Goal: Task Accomplishment & Management: Complete application form

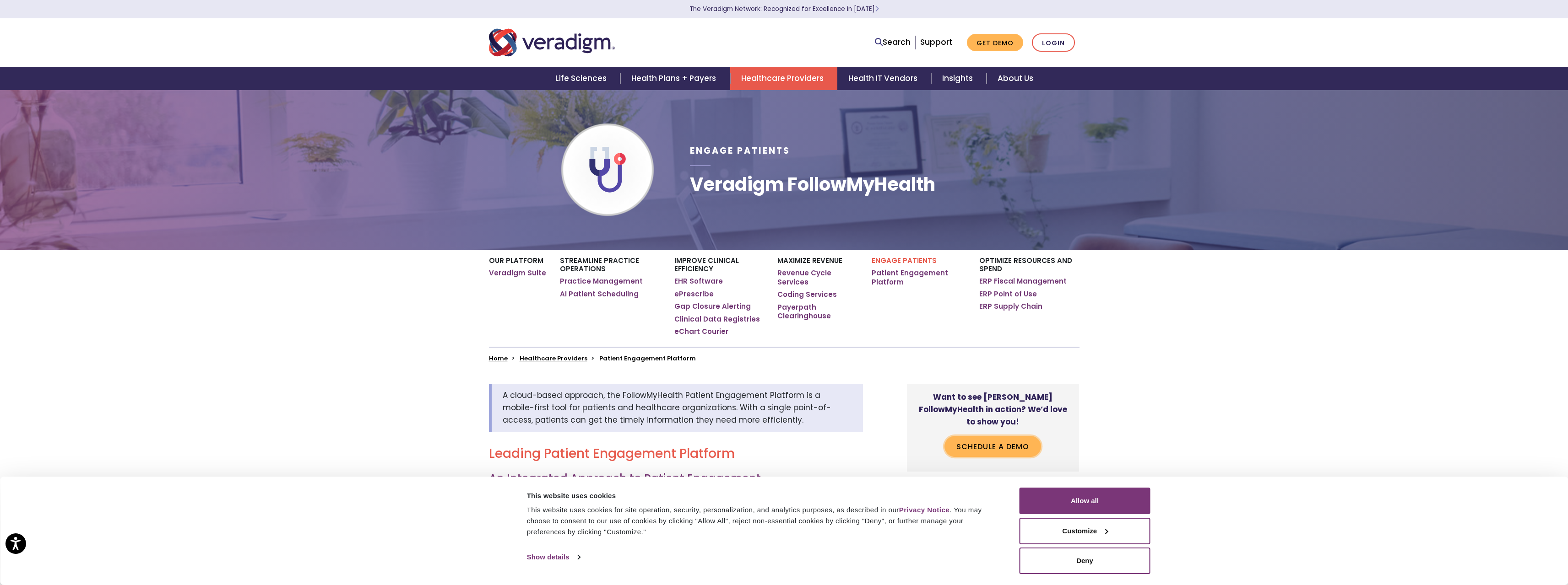
click at [1001, 436] on link "Schedule a Demo" at bounding box center [992, 447] width 96 height 21
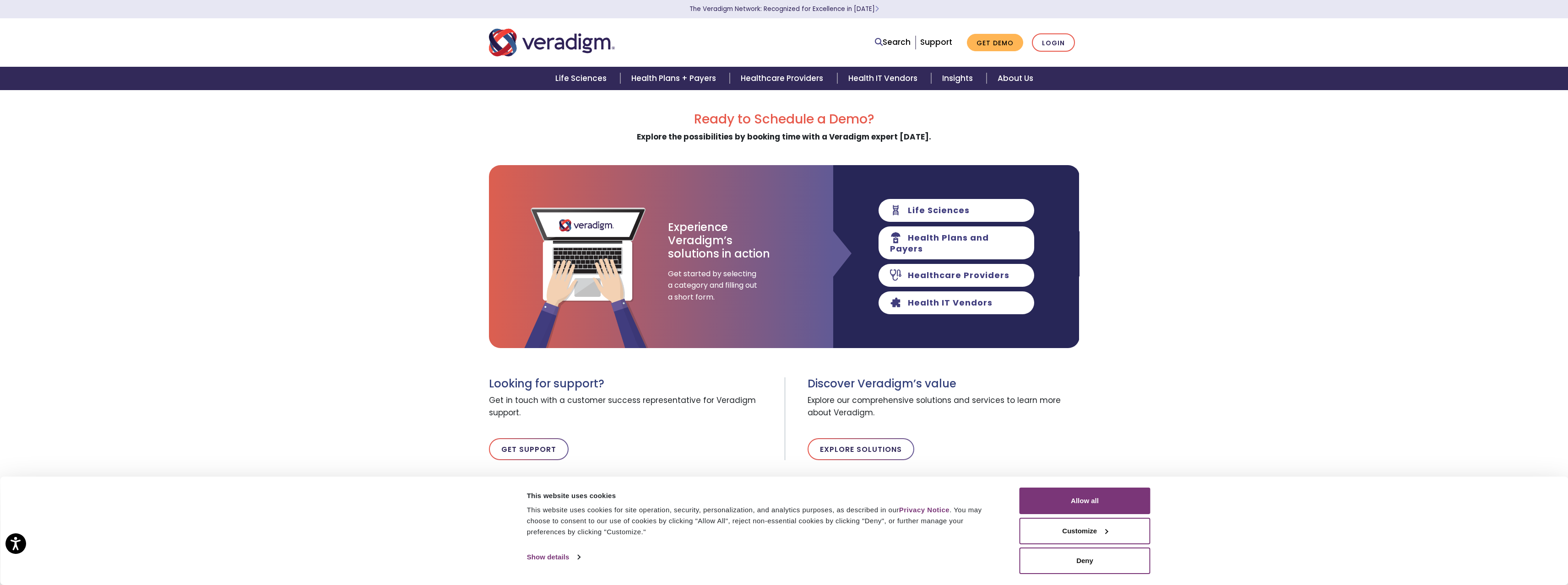
scroll to position [46, 0]
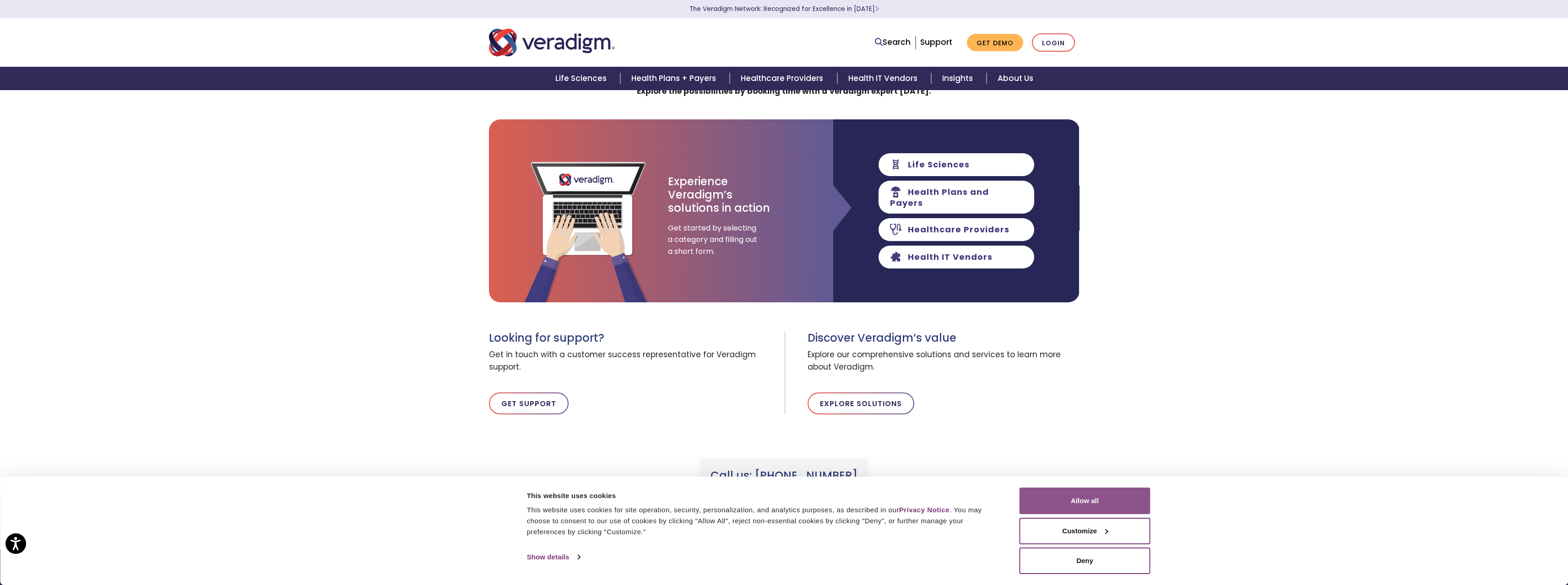
click at [1102, 506] on button "Allow all" at bounding box center [1085, 501] width 131 height 26
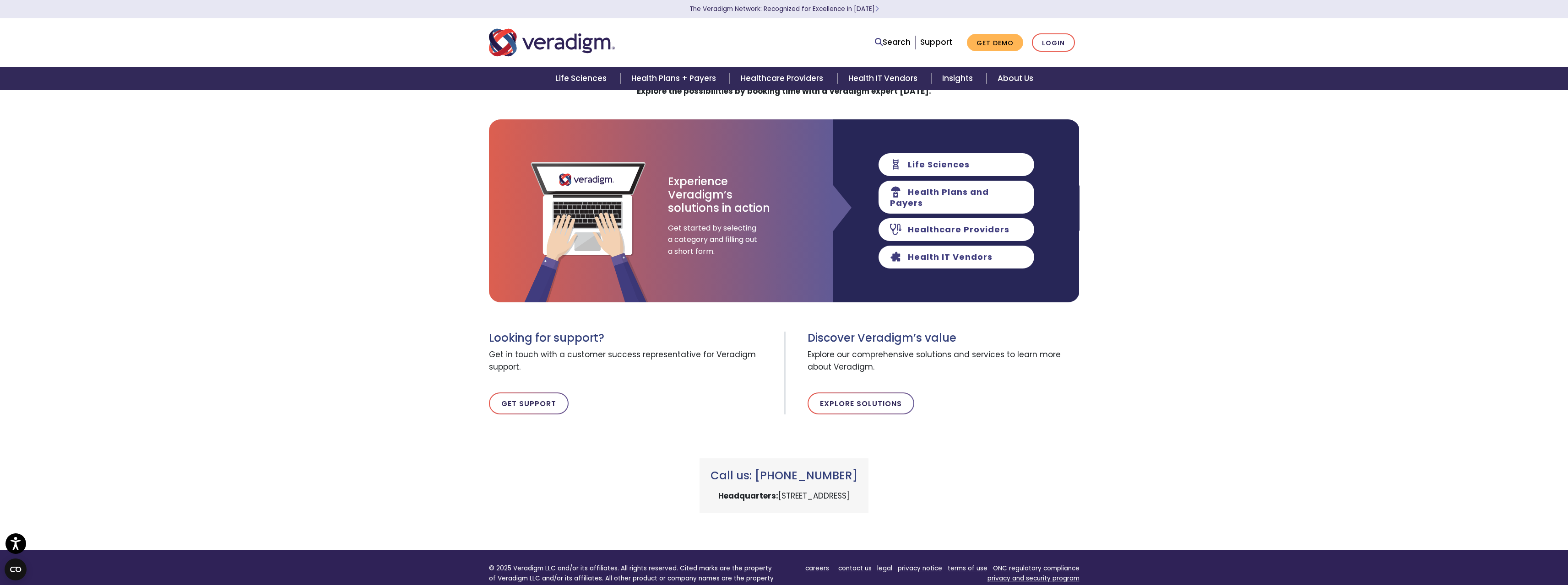
scroll to position [0, 0]
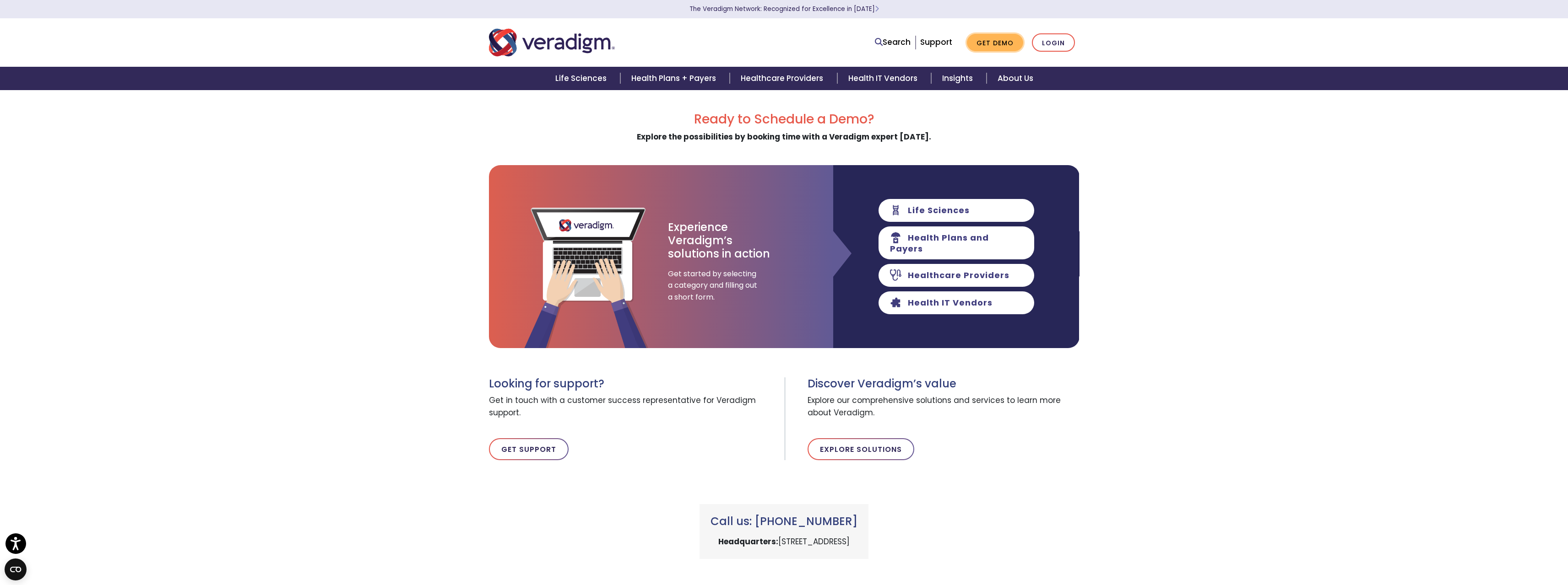
click at [997, 41] on link "Get Demo" at bounding box center [995, 43] width 56 height 18
click at [989, 40] on link "Get Demo" at bounding box center [995, 43] width 56 height 18
click at [974, 299] on link "Health IT Vendors" at bounding box center [956, 303] width 156 height 23
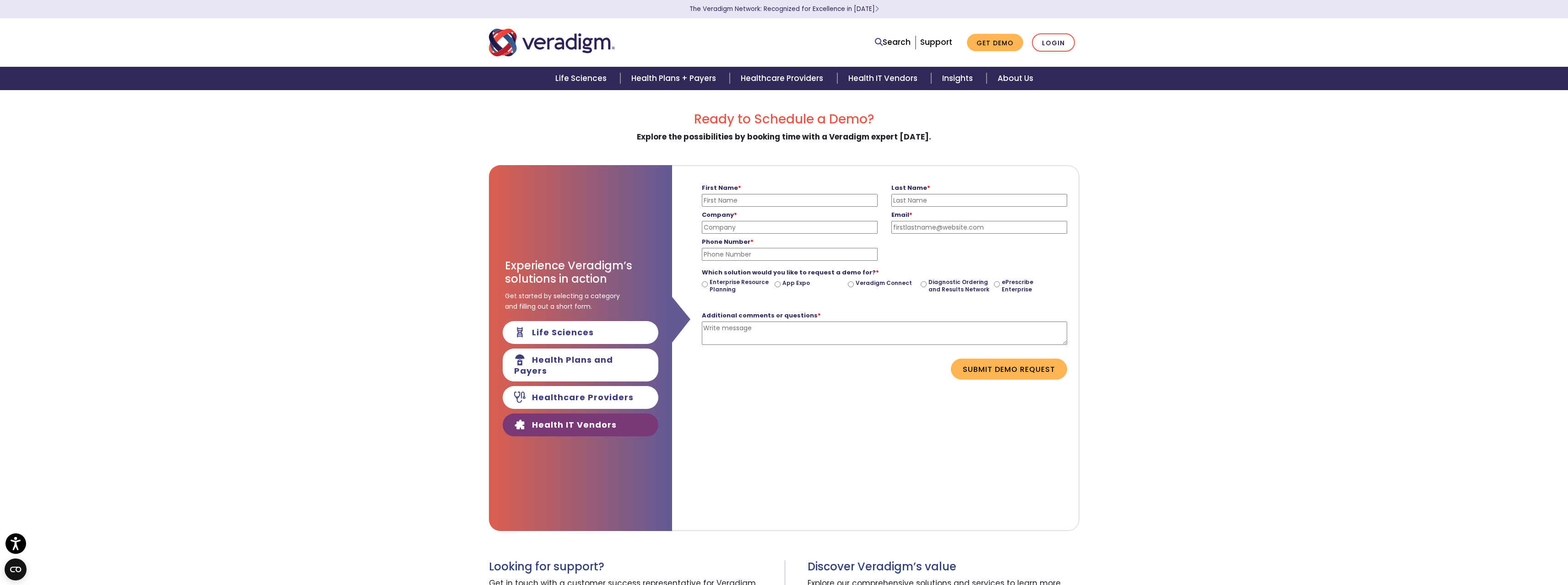
click at [709, 200] on input "First Name *" at bounding box center [790, 200] width 176 height 13
type input "Lili"
type input "Belanger"
type input "A"
type input "York Hospital"
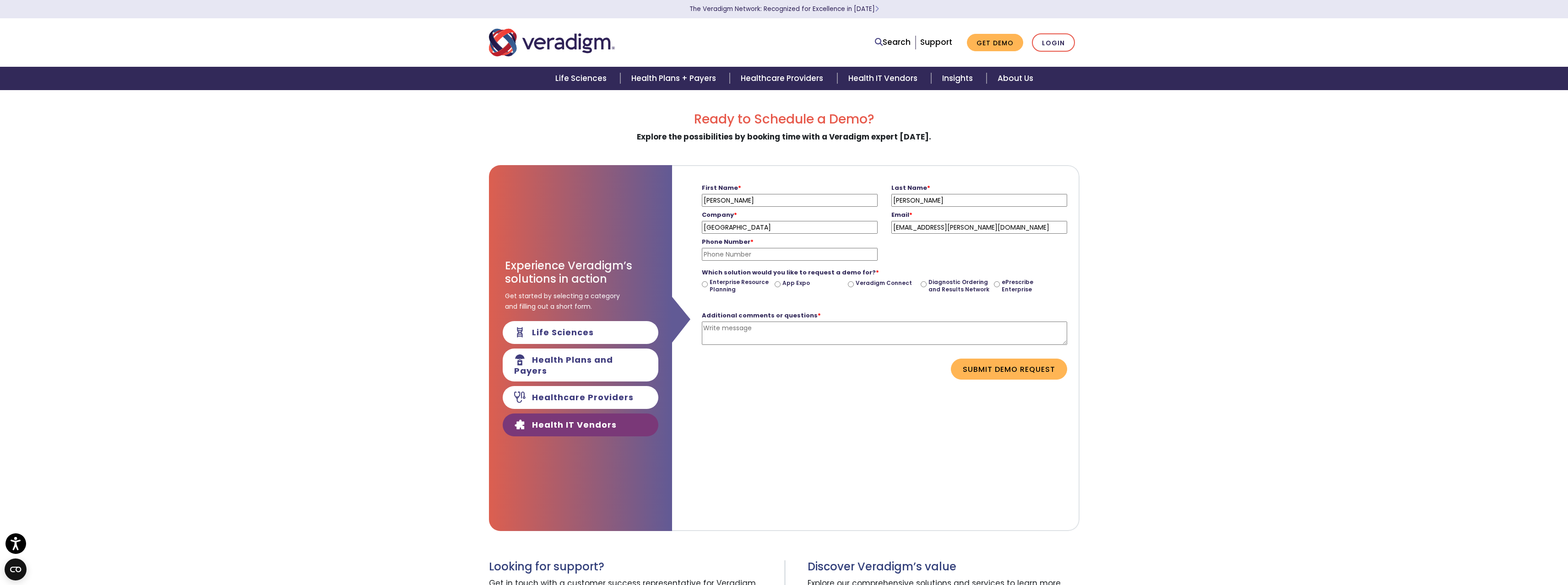
type input "lili.belanger@yorkhospital.com"
click at [730, 253] on input "Phone Number *" at bounding box center [790, 254] width 176 height 13
type input "207-361-6975"
click at [716, 329] on textarea "Additional comments or questions *" at bounding box center [885, 333] width 366 height 23
type textarea "I am interested in your inpatient portal, Follow My Health and would like to re…"
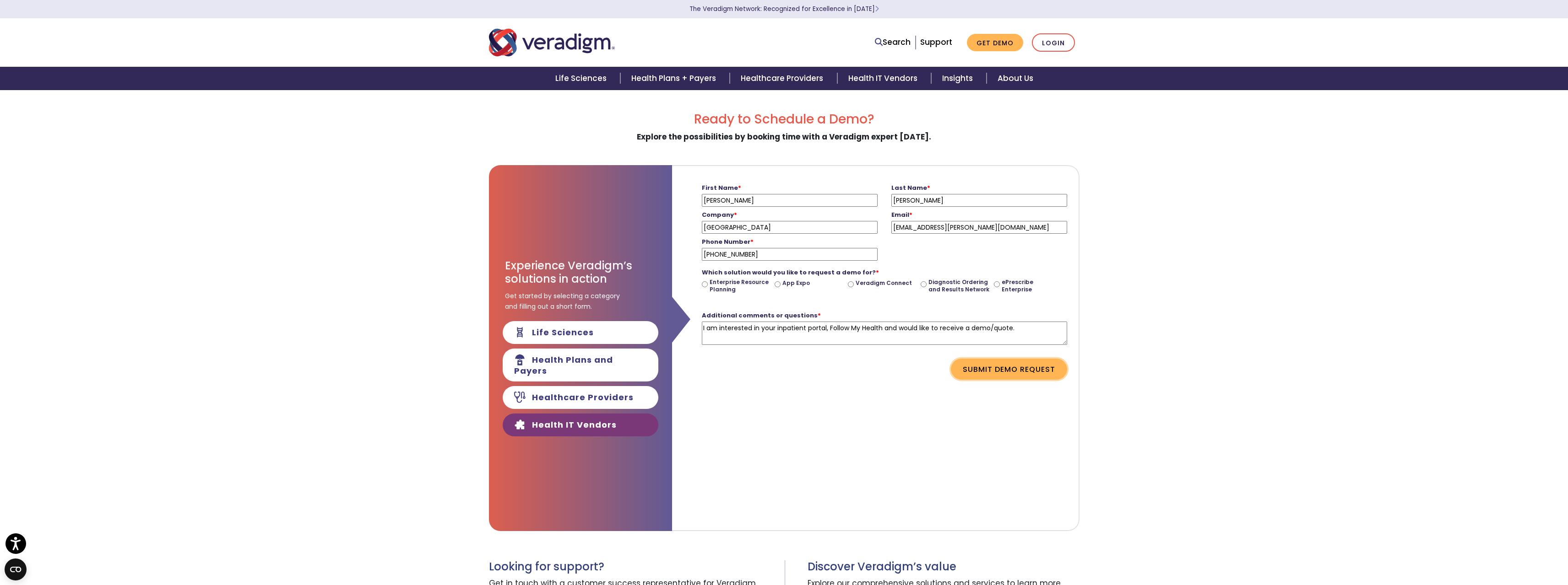
click at [1030, 374] on button "Submit Demo Request" at bounding box center [1009, 369] width 117 height 21
click at [851, 285] on input "Veradigm Connect" at bounding box center [851, 284] width 6 height 6
radio input "true"
click at [1023, 374] on button "Submit Demo Request" at bounding box center [1009, 369] width 117 height 21
